Goal: Task Accomplishment & Management: Manage account settings

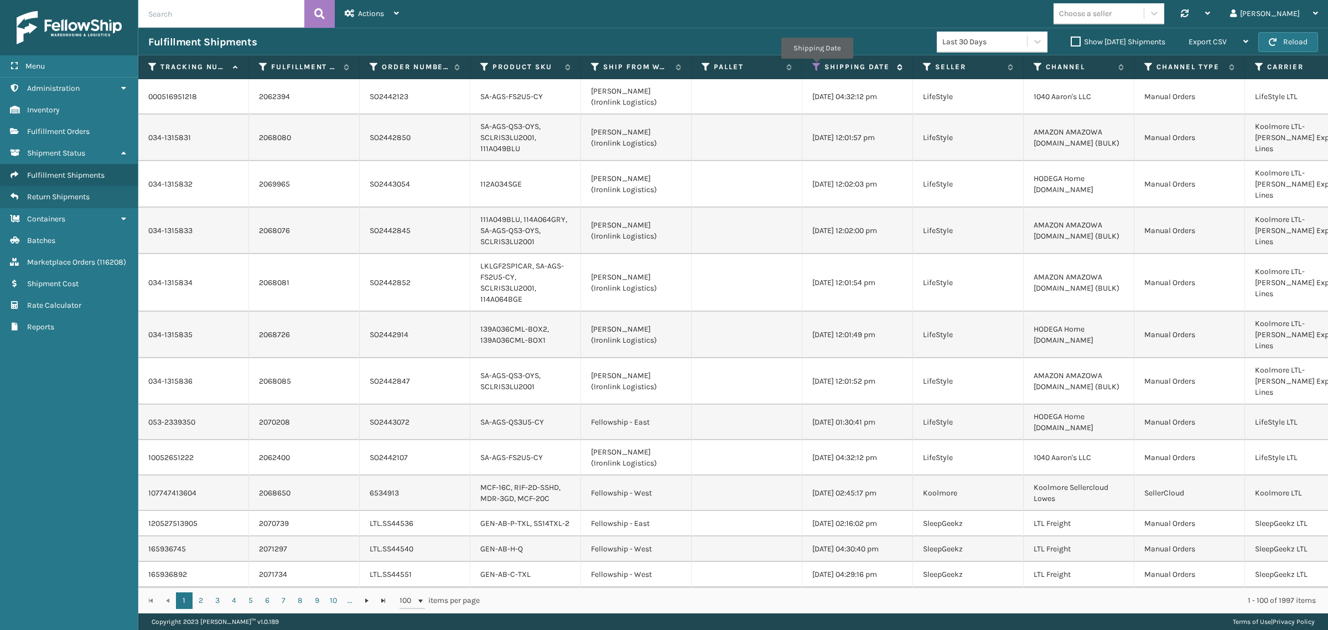
click at [817, 66] on icon at bounding box center [816, 67] width 9 height 10
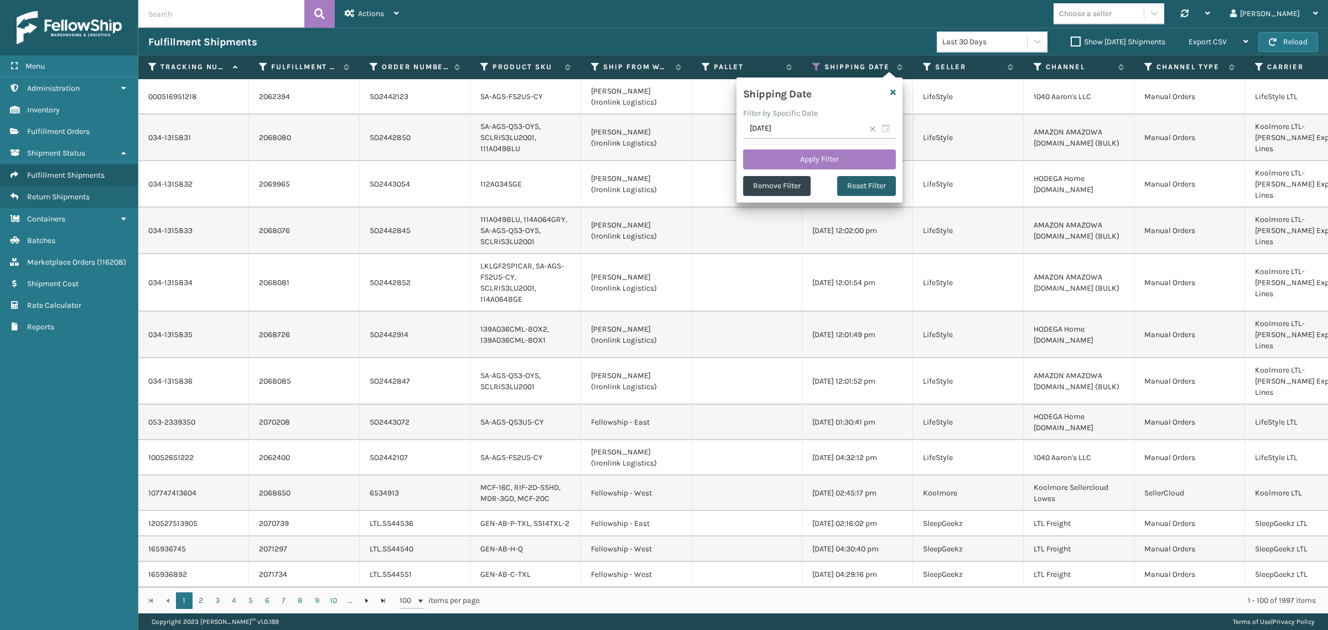
click at [864, 185] on button "Reset Filter" at bounding box center [866, 186] width 59 height 20
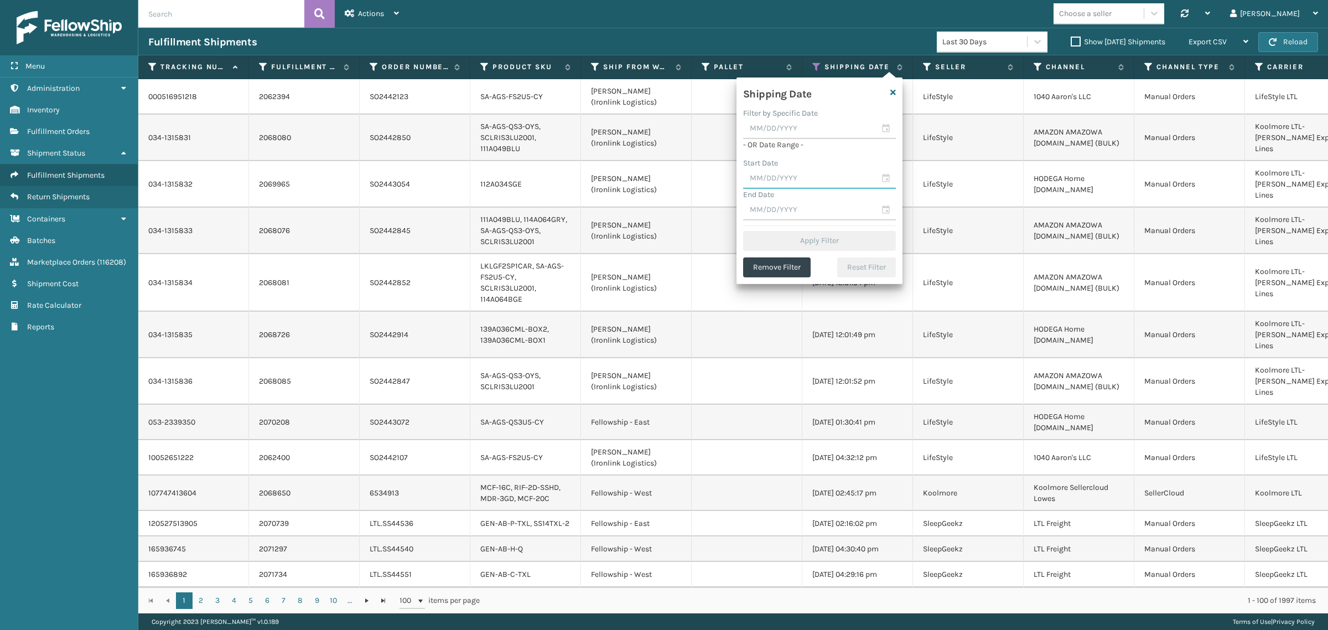
click at [797, 180] on input "text" at bounding box center [819, 179] width 153 height 20
click at [851, 241] on div "5" at bounding box center [851, 242] width 17 height 17
type input "09/05/2025"
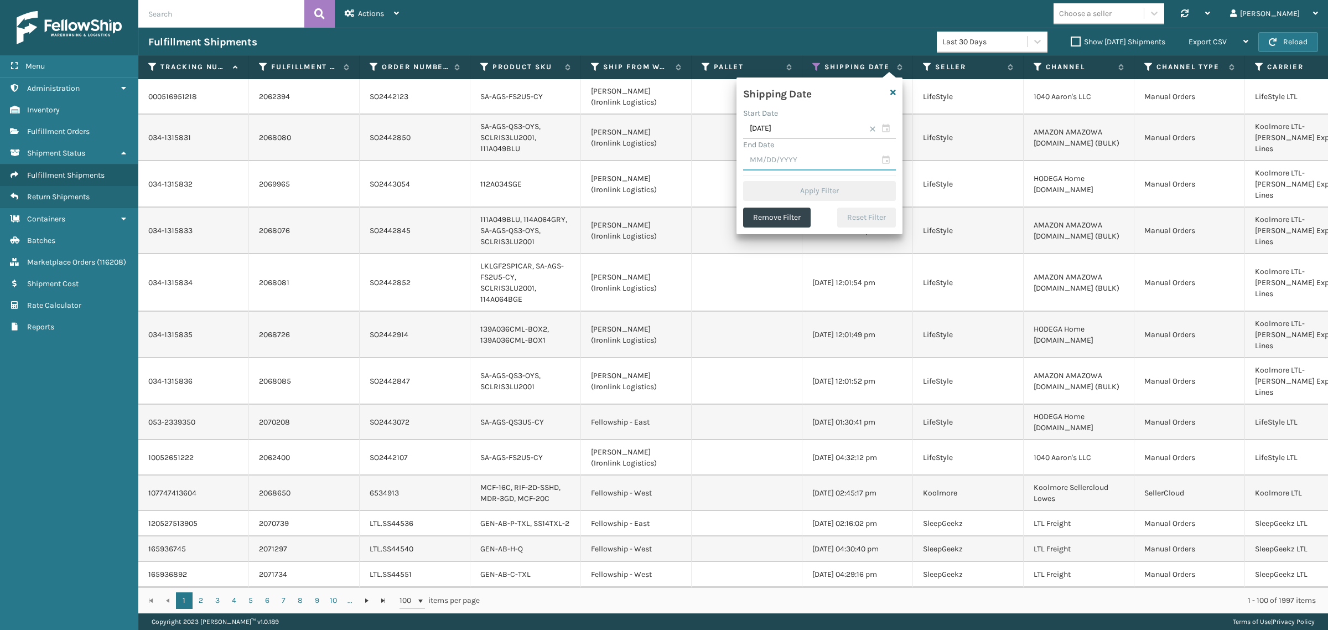
click at [837, 164] on input "text" at bounding box center [819, 161] width 153 height 20
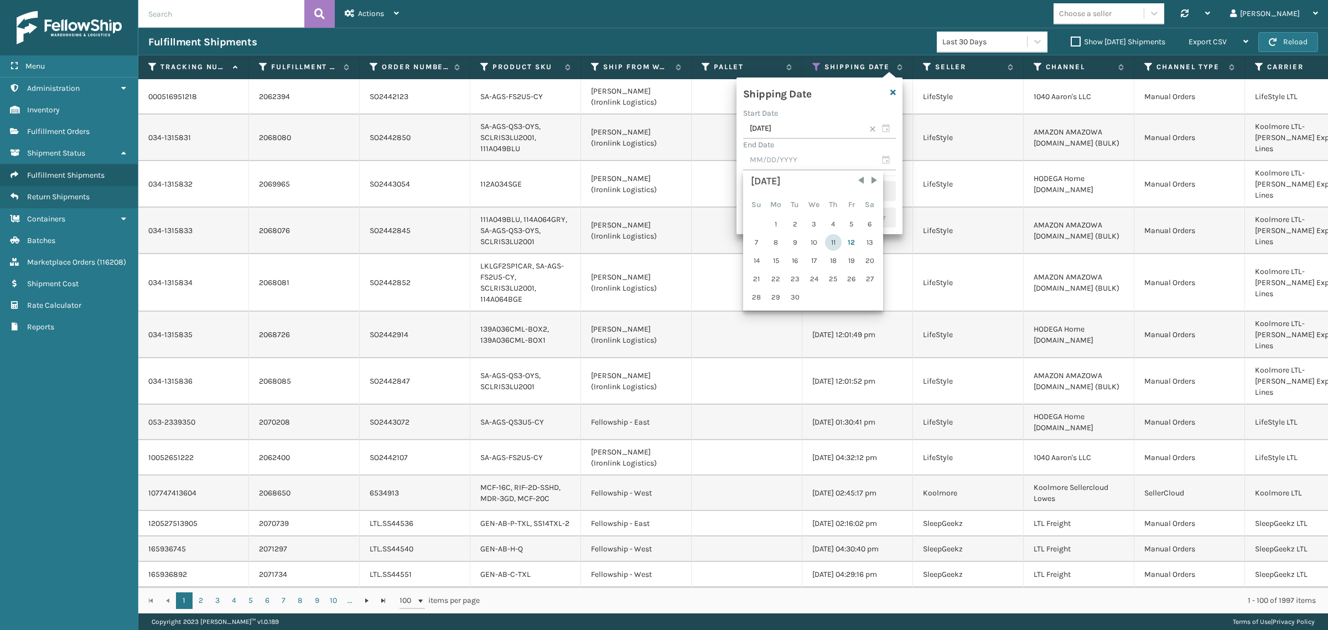
click at [833, 238] on div "11" at bounding box center [833, 242] width 17 height 17
type input "09/11/2025"
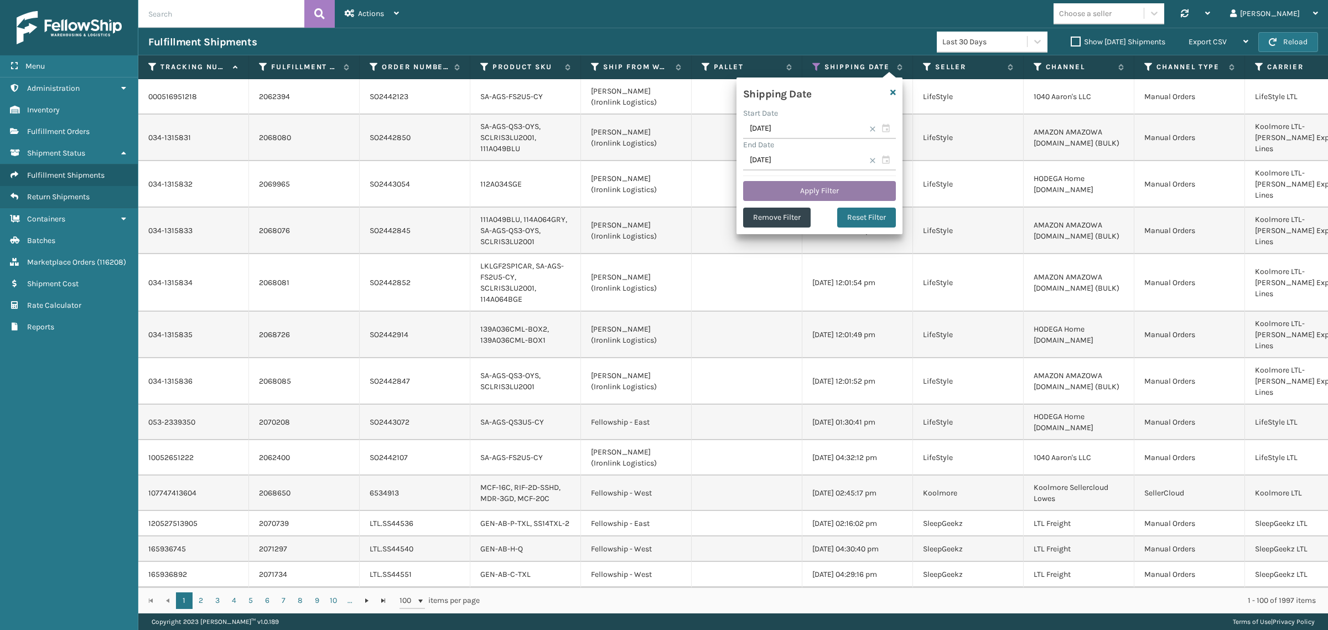
click at [833, 184] on button "Apply Filter" at bounding box center [819, 191] width 153 height 20
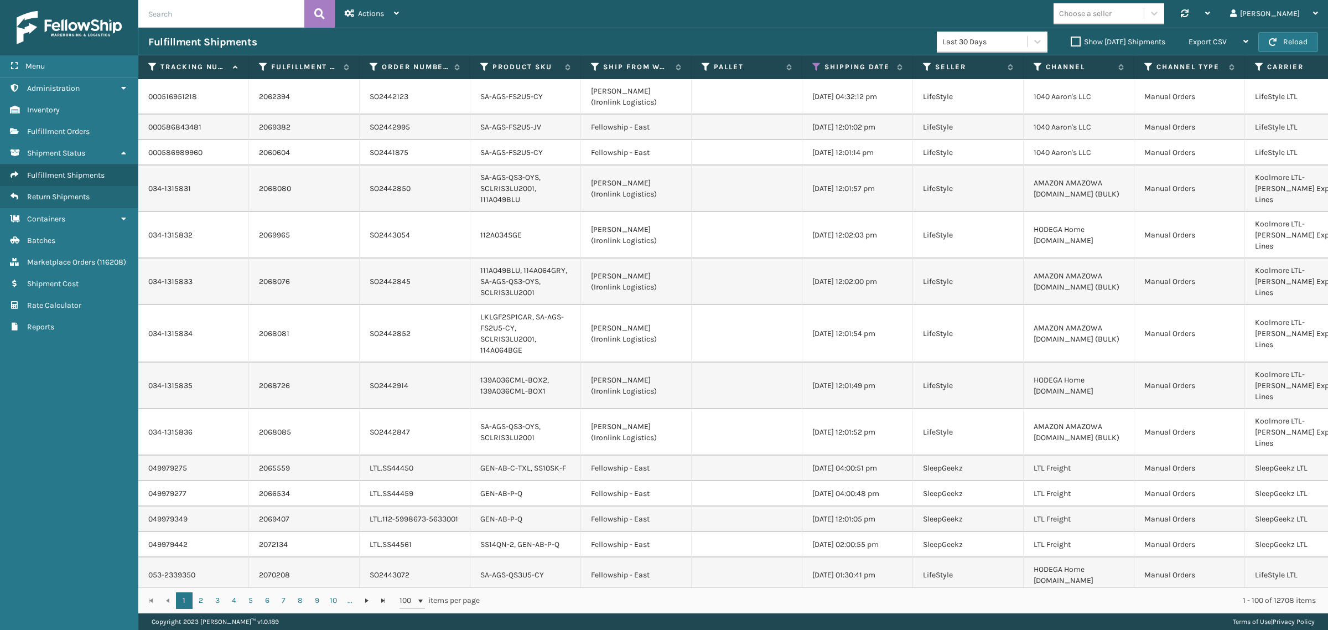
click at [1071, 42] on label "Show Yesterday Shipments" at bounding box center [1118, 41] width 95 height 9
click at [1071, 42] on input "Show Yesterday Shipments" at bounding box center [1071, 38] width 1 height 7
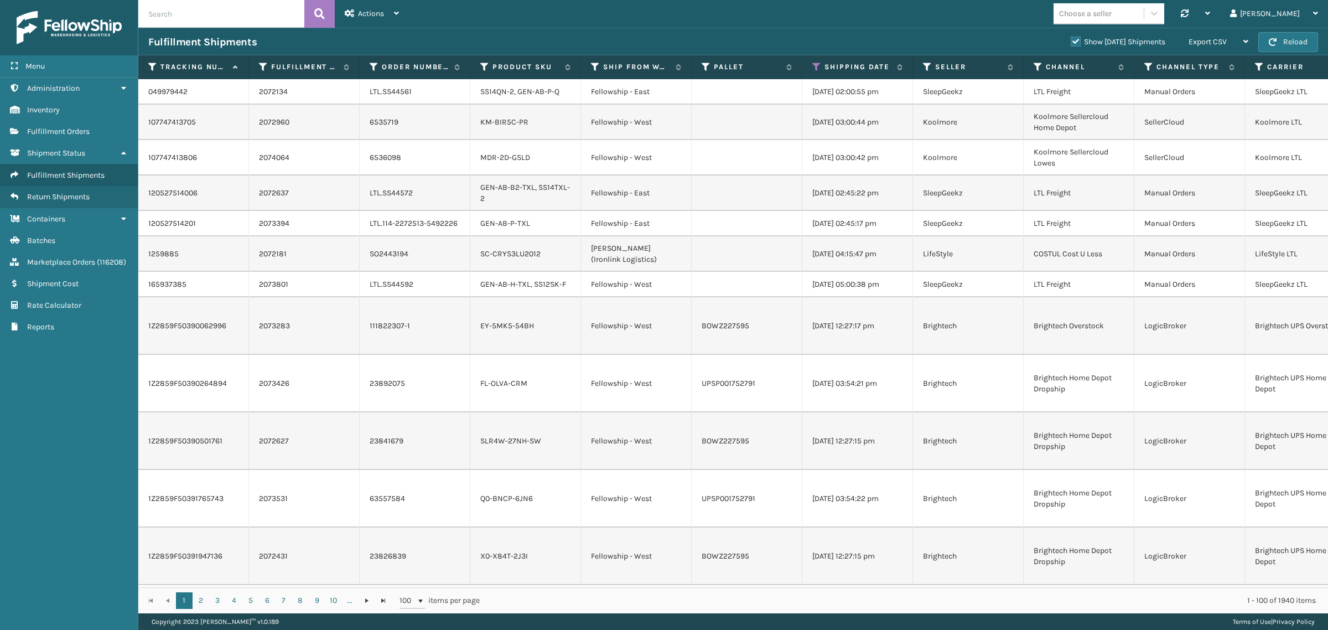
click at [1071, 43] on label "Show Yesterday Shipments" at bounding box center [1118, 41] width 95 height 9
click at [1071, 43] on input "Show Yesterday Shipments" at bounding box center [1071, 38] width 1 height 7
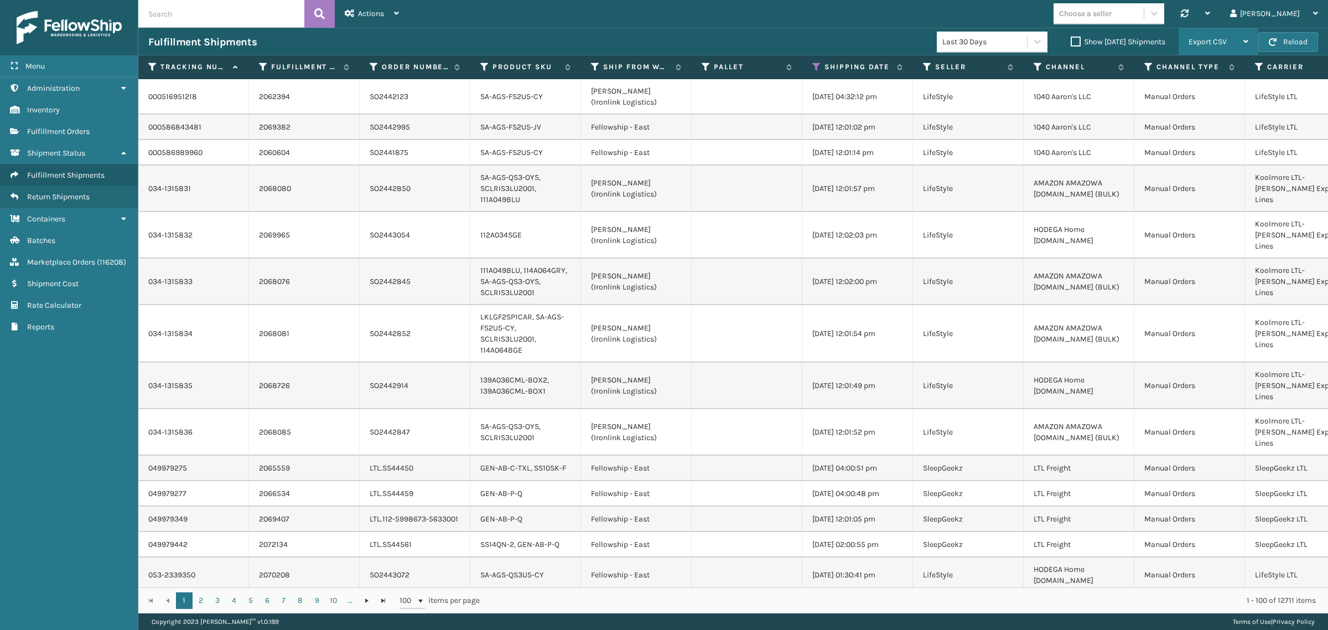
click at [1234, 39] on div "Export CSV" at bounding box center [1219, 42] width 60 height 28
click at [1230, 98] on li "Export All Pages" at bounding box center [1184, 101] width 148 height 30
click at [814, 65] on icon at bounding box center [816, 67] width 9 height 10
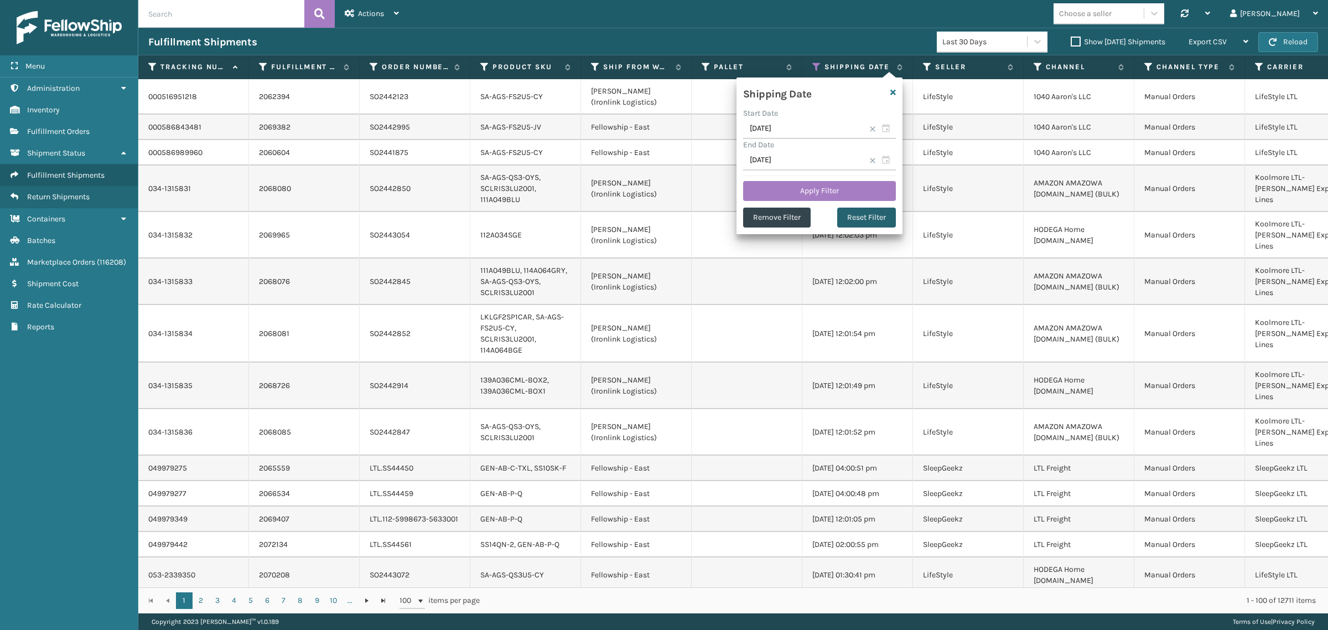
click at [863, 219] on button "Reset Filter" at bounding box center [866, 218] width 59 height 20
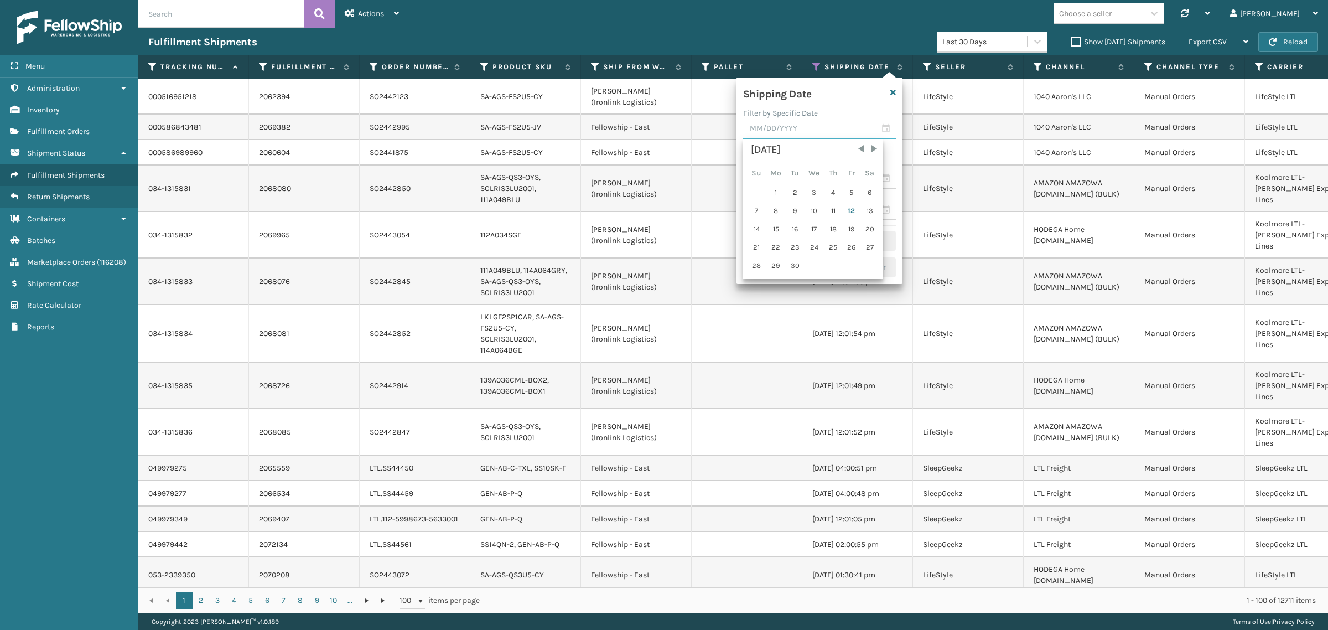
click at [793, 132] on input "text" at bounding box center [819, 129] width 153 height 20
click at [831, 206] on div "11" at bounding box center [833, 211] width 17 height 17
type input "09/11/2025"
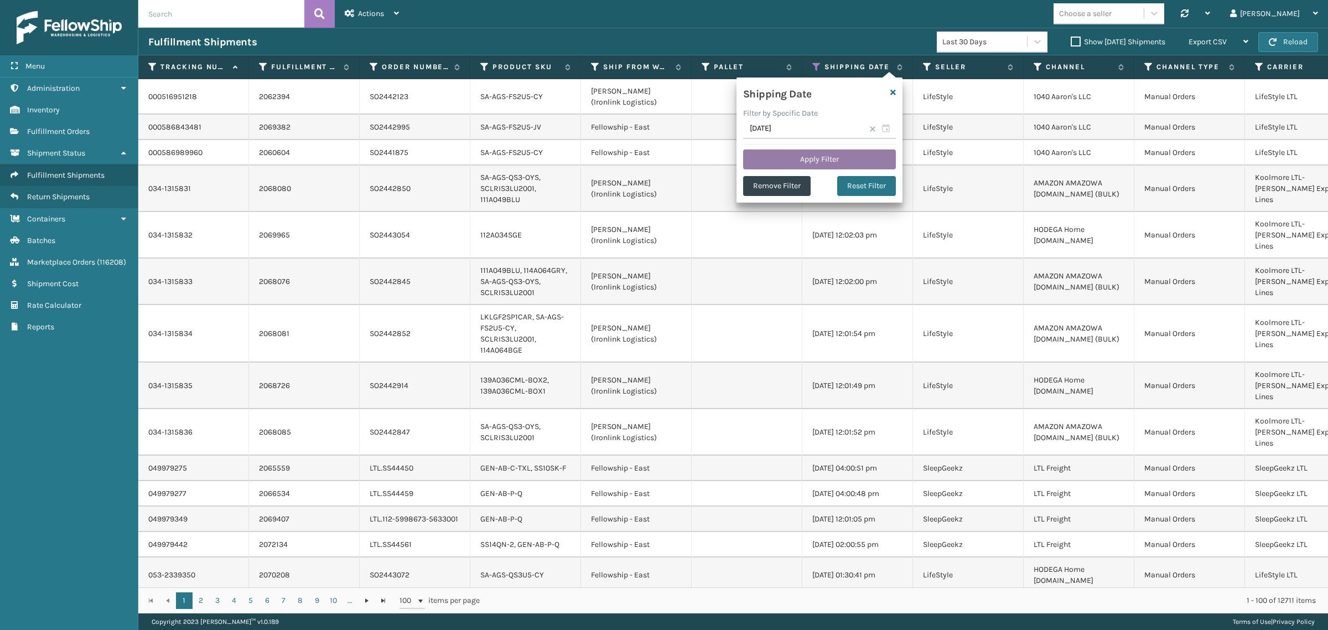
click at [815, 158] on button "Apply Filter" at bounding box center [819, 159] width 153 height 20
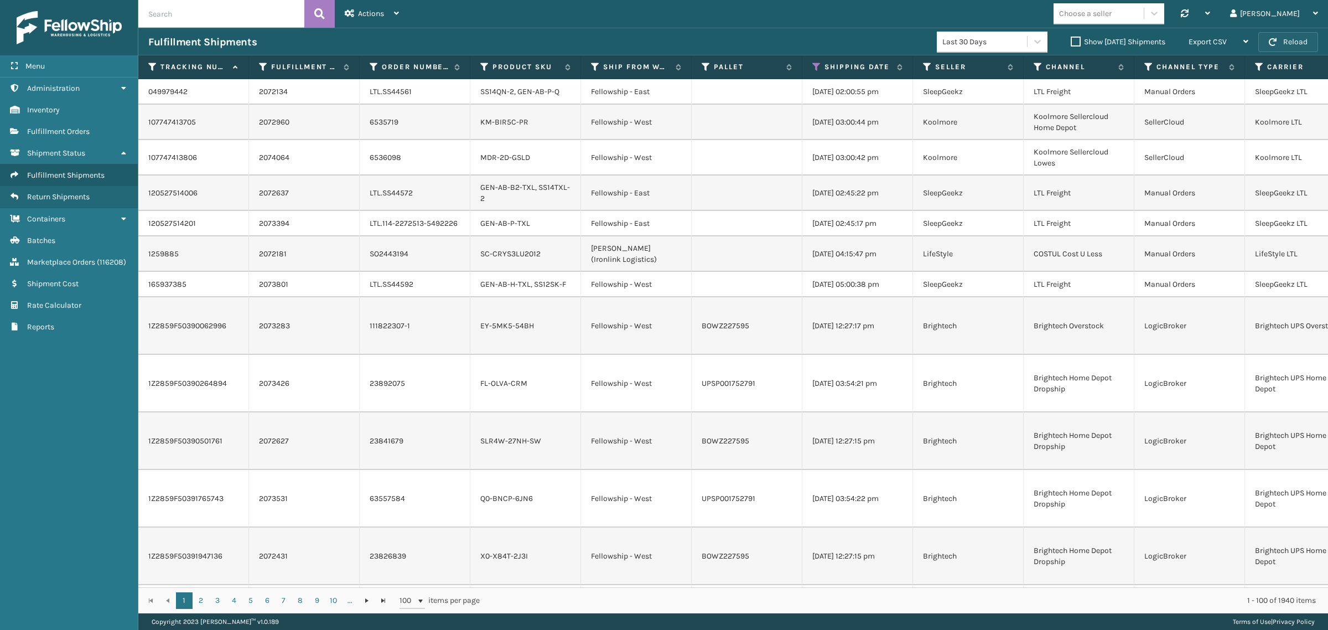
click at [1290, 43] on button "Reload" at bounding box center [1289, 42] width 60 height 20
click at [1288, 39] on button "Reload" at bounding box center [1289, 42] width 60 height 20
click at [1286, 43] on button "Reload" at bounding box center [1289, 42] width 60 height 20
